Goal: Communication & Community: Ask a question

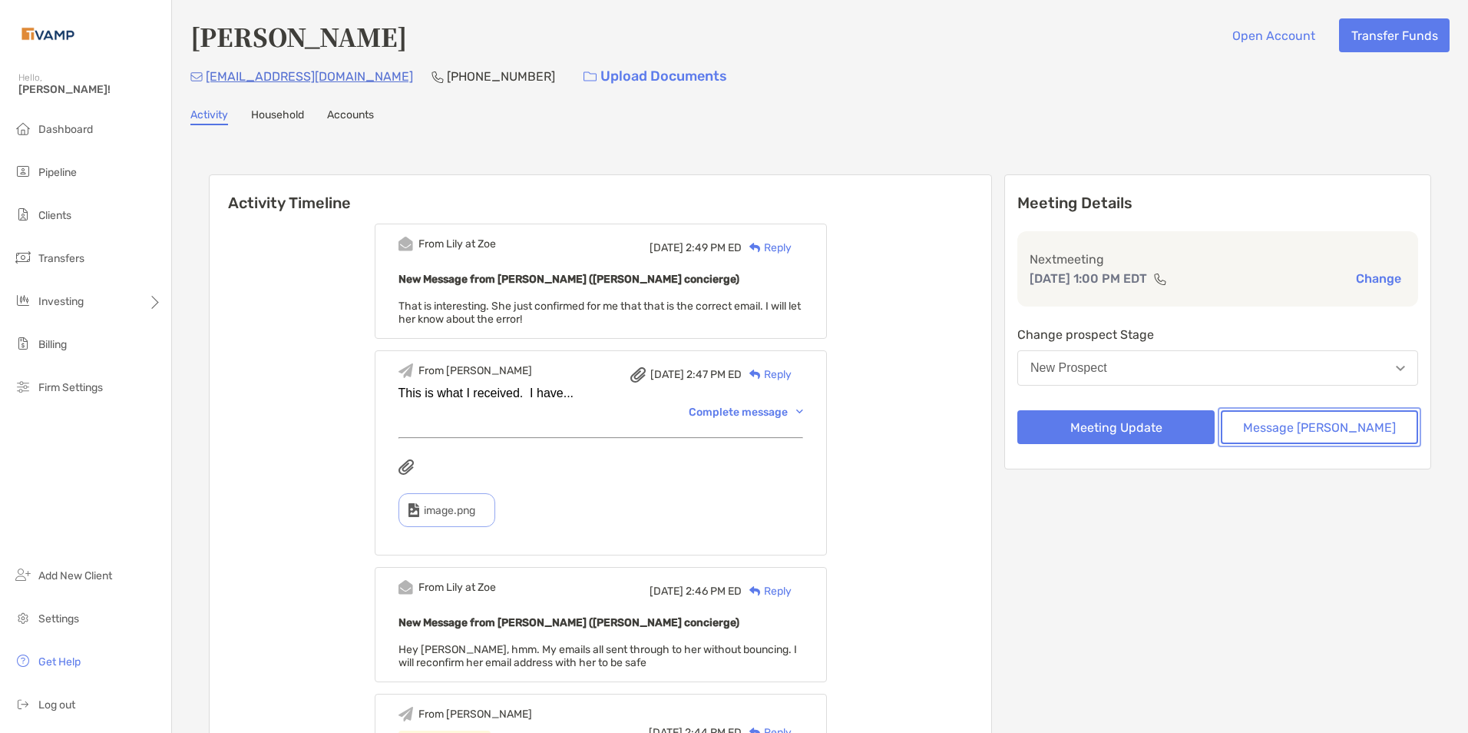
click at [1365, 429] on button "Message Zoe" at bounding box center [1319, 427] width 197 height 34
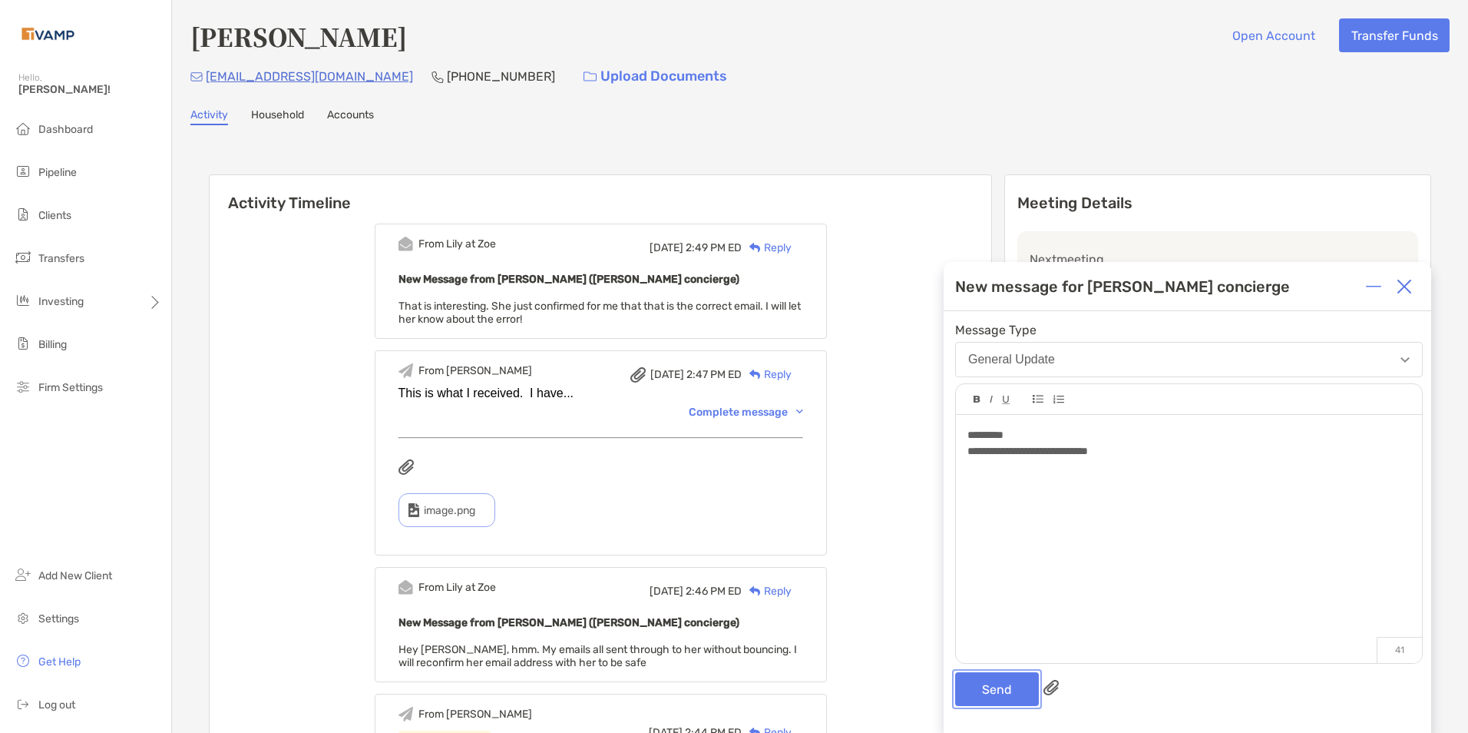
click at [981, 687] on button "Send" at bounding box center [997, 689] width 84 height 34
